Goal: Transaction & Acquisition: Purchase product/service

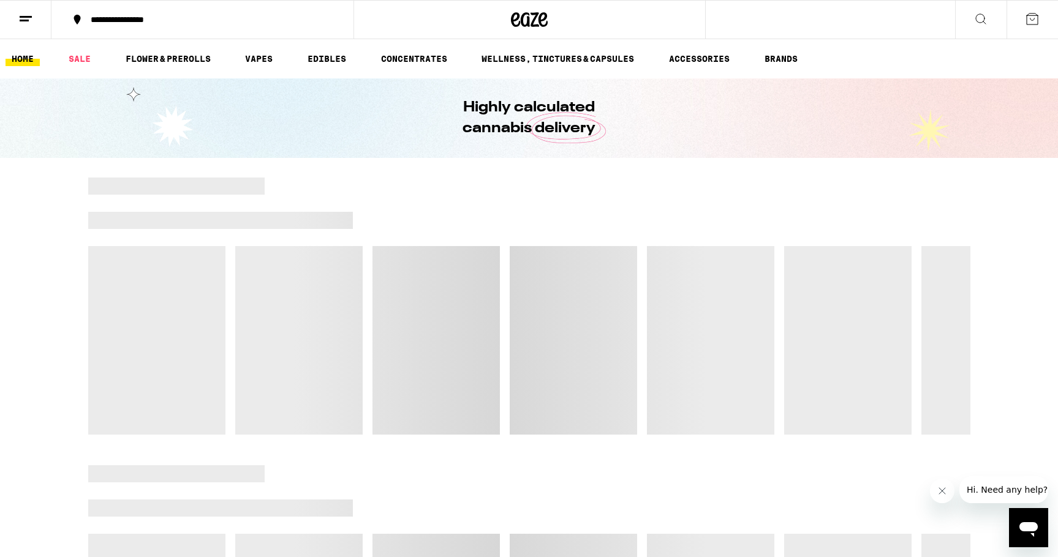
click at [935, 490] on button "Close message from company" at bounding box center [942, 491] width 24 height 24
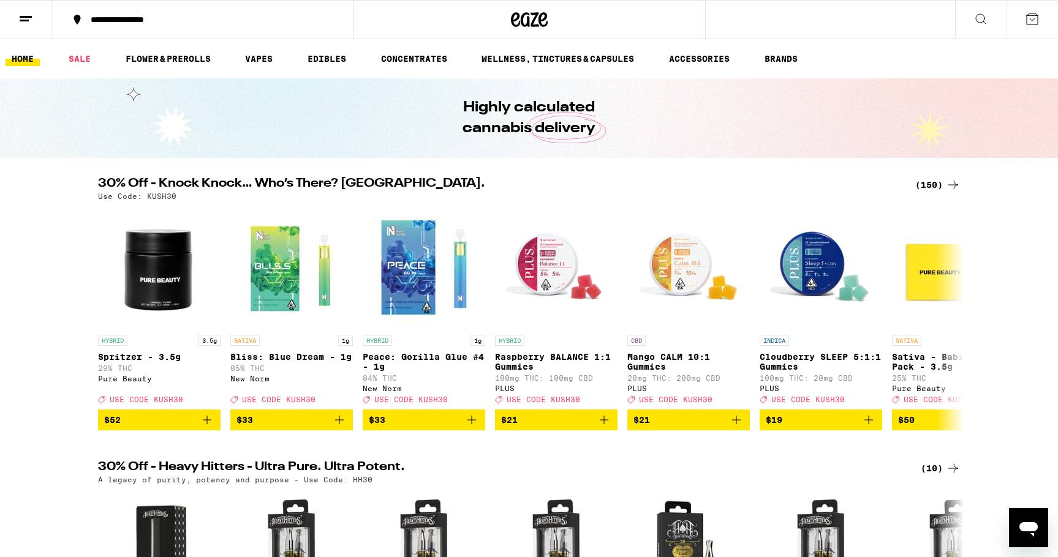
click at [24, 17] on icon at bounding box center [25, 19] width 15 height 15
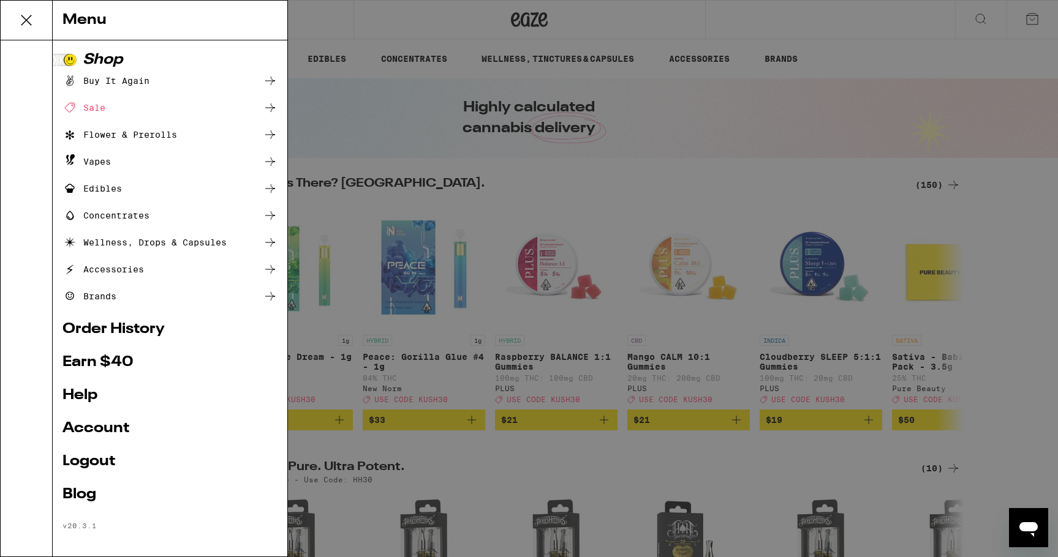
click at [141, 83] on div "Buy It Again" at bounding box center [105, 80] width 87 height 15
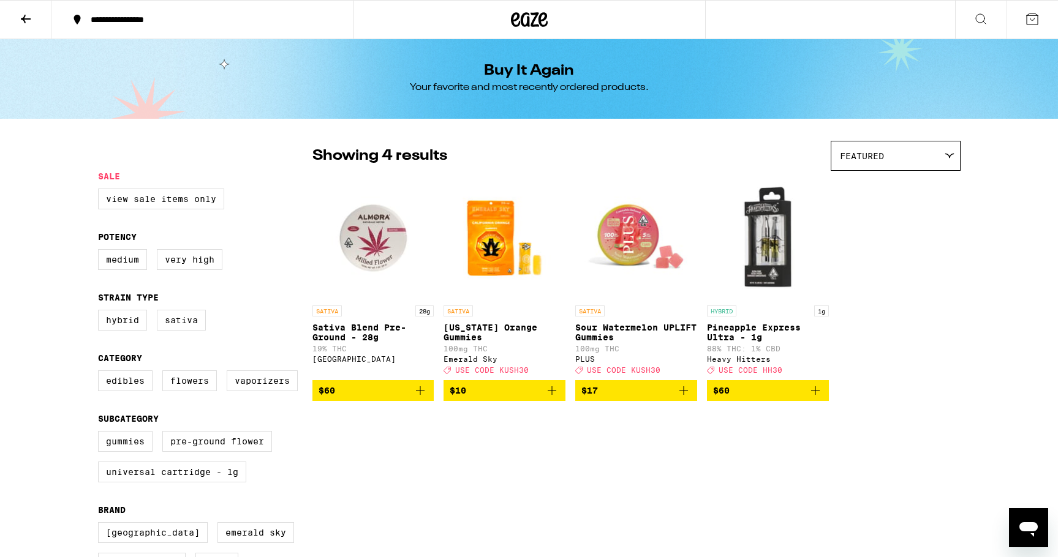
click at [386, 398] on span "$60" at bounding box center [373, 390] width 110 height 15
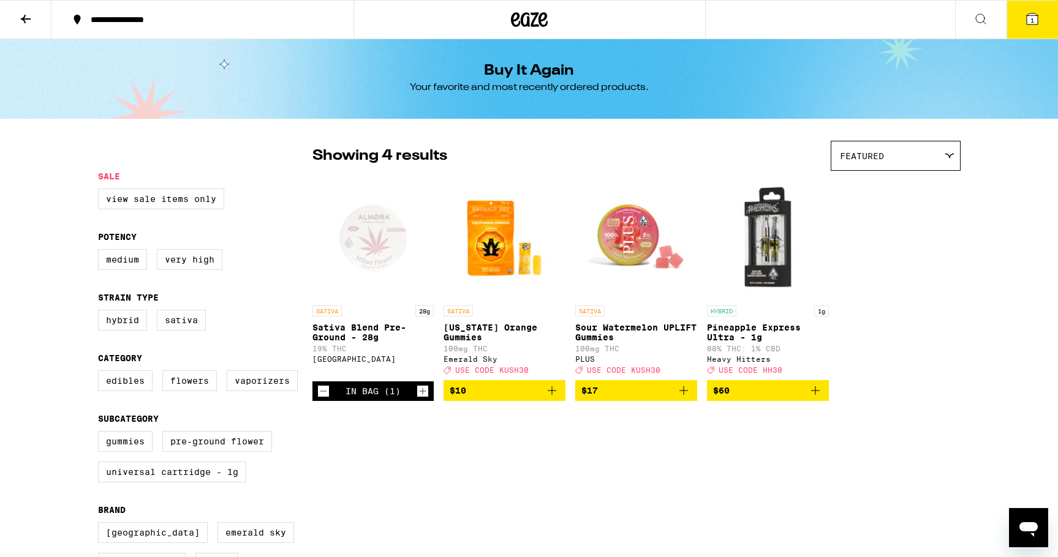
click at [1039, 15] on icon at bounding box center [1031, 19] width 15 height 15
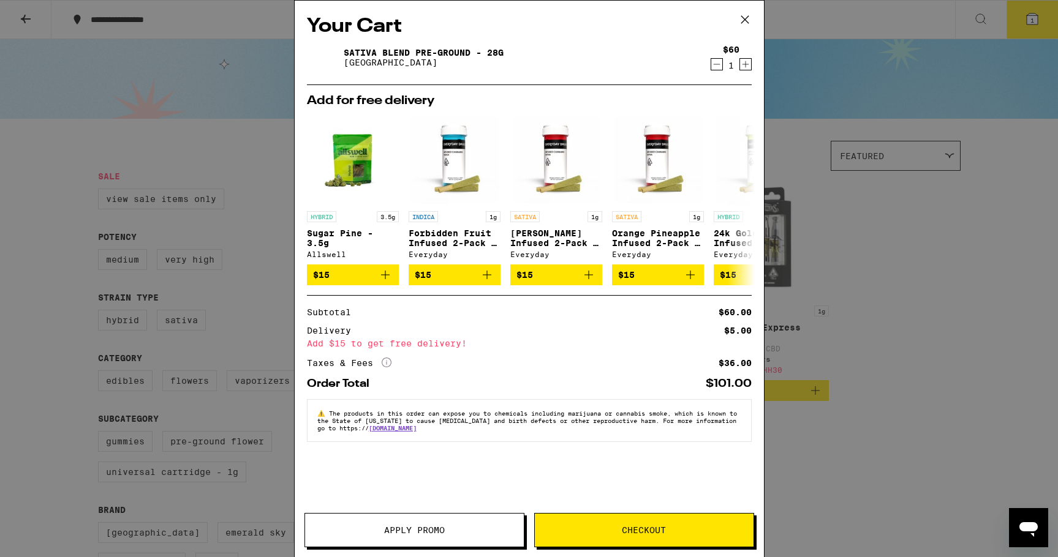
click at [627, 532] on span "Checkout" at bounding box center [644, 530] width 44 height 9
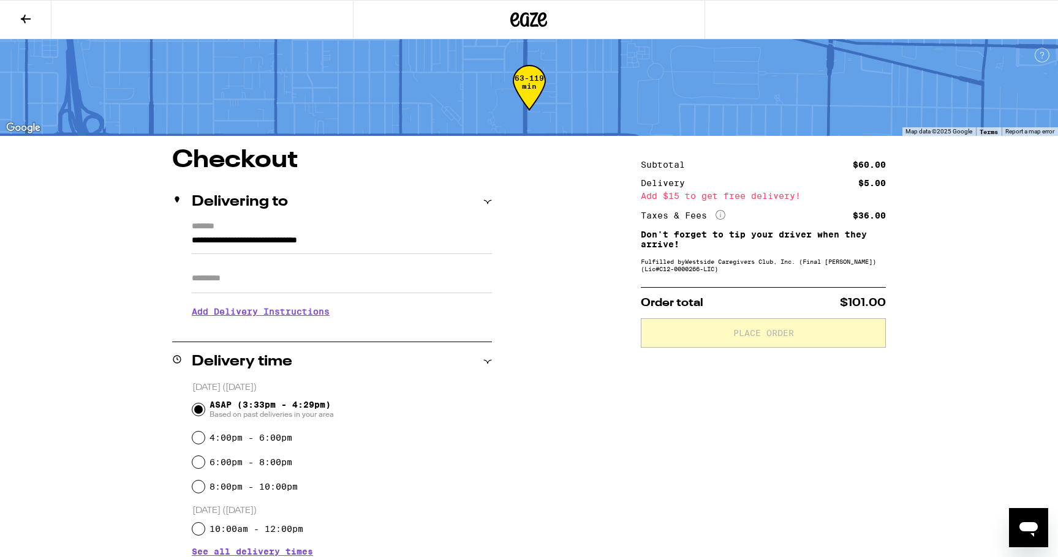
click at [216, 279] on input "Apt/Suite" at bounding box center [342, 278] width 300 height 29
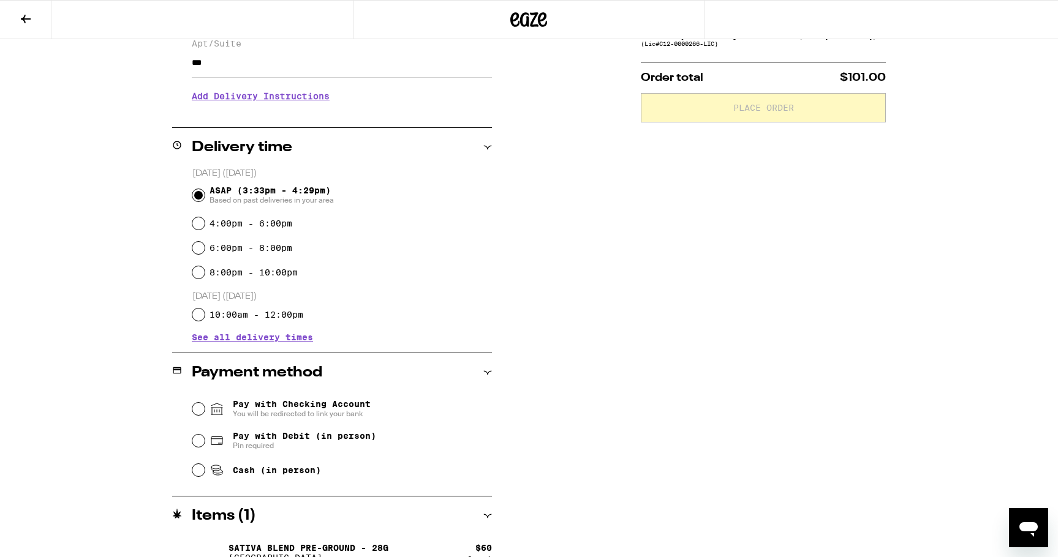
scroll to position [225, 0]
type input "***"
